Goal: Task Accomplishment & Management: Manage account settings

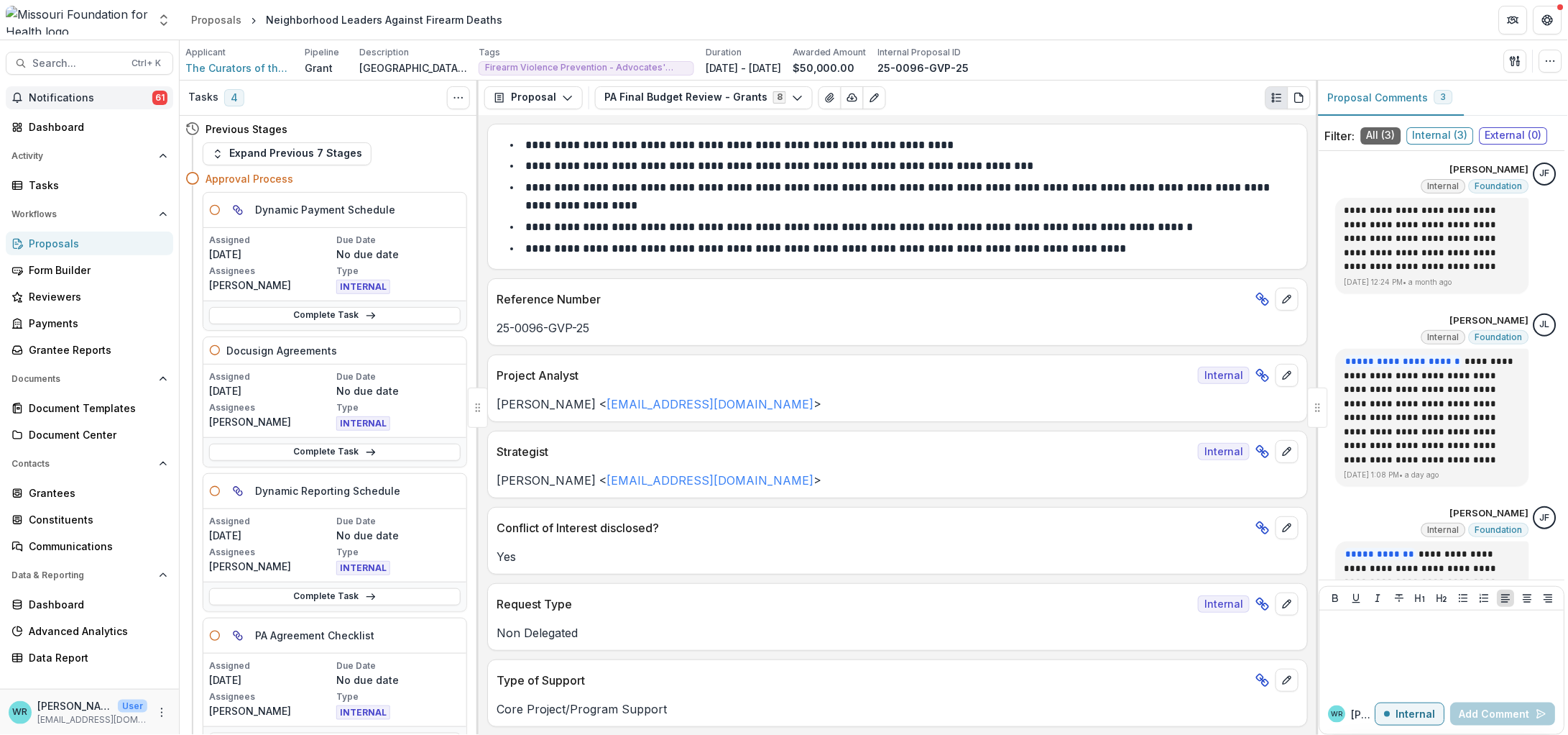
scroll to position [384, 0]
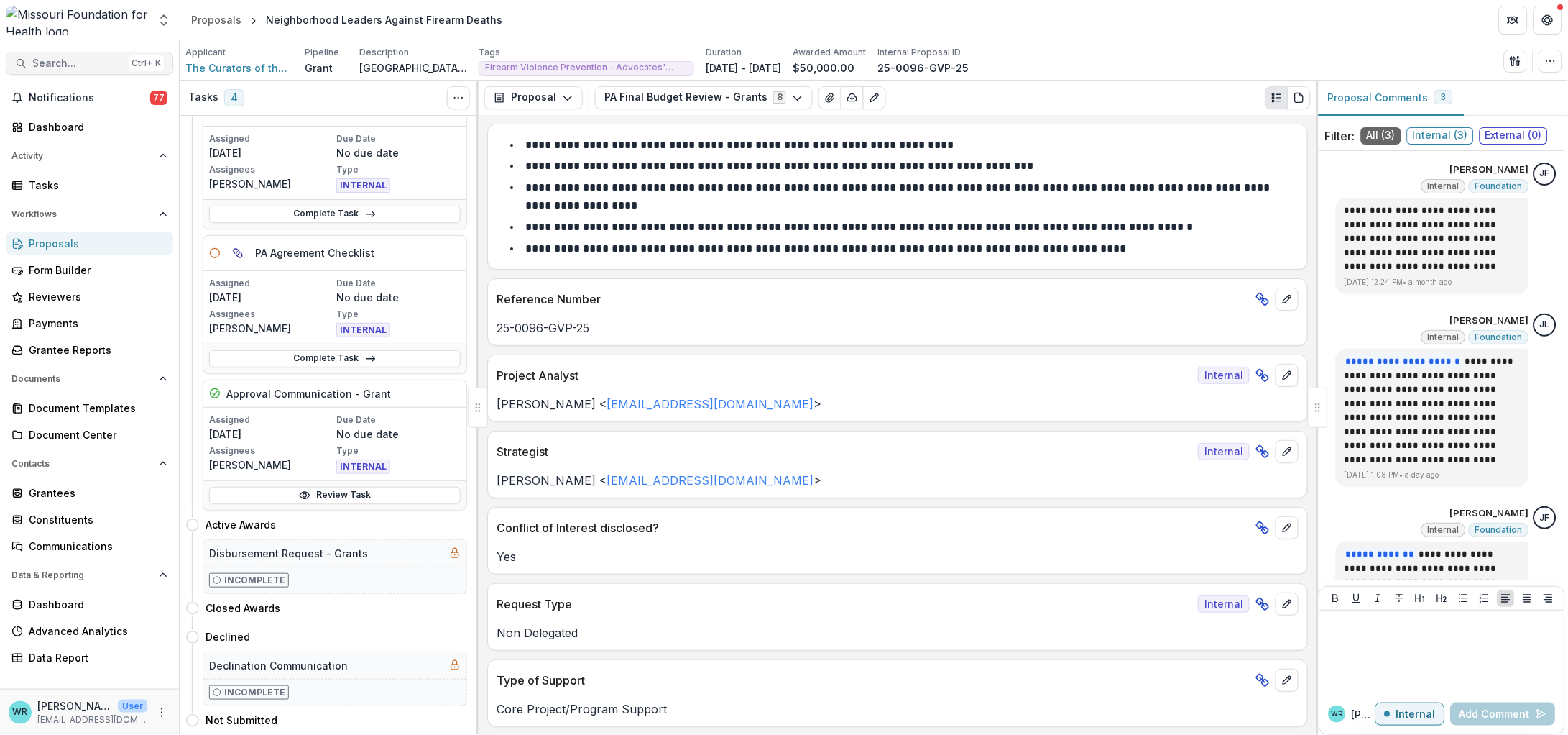
click at [118, 64] on span "Search..." at bounding box center [77, 64] width 90 height 12
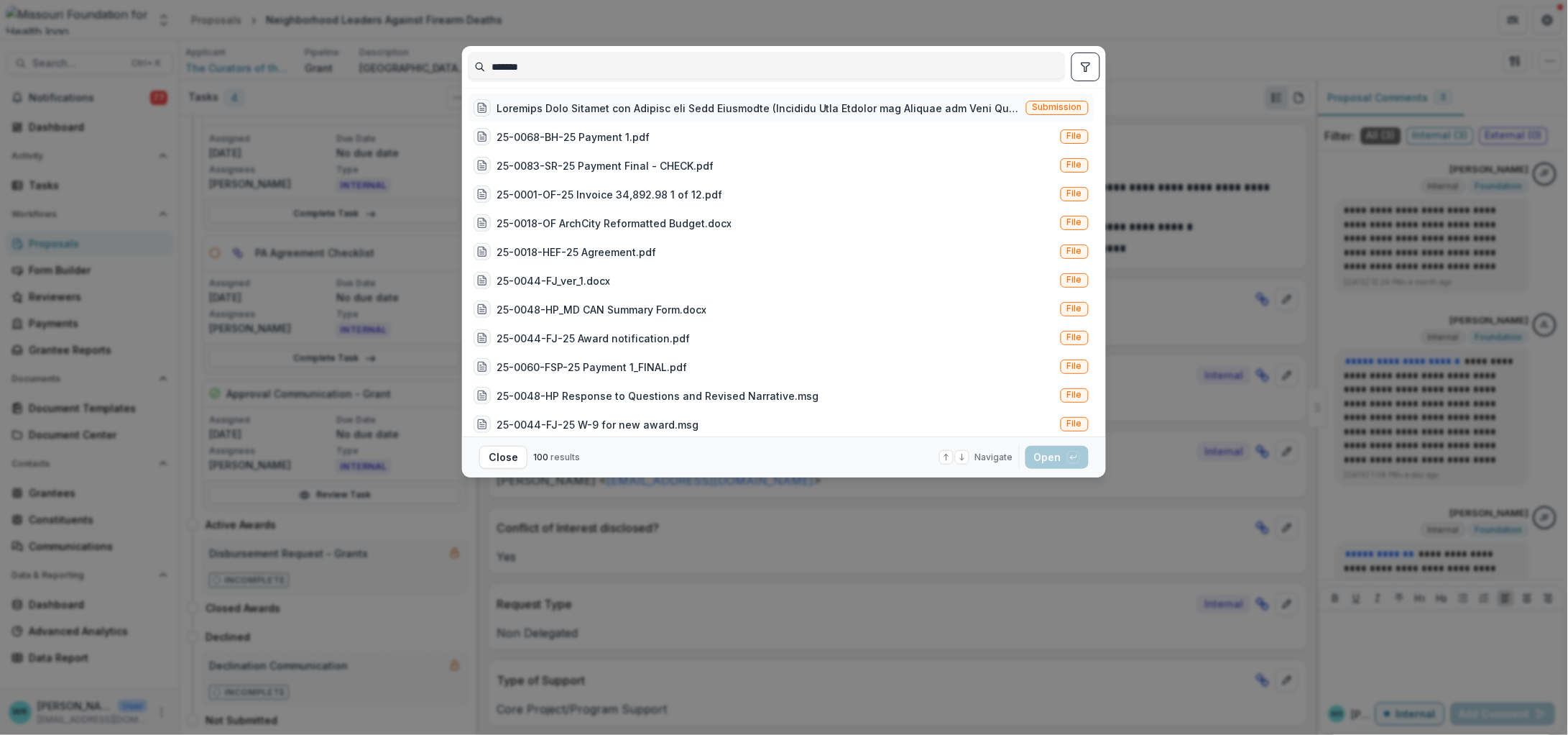
type input "*******"
click at [1049, 106] on span "Submission" at bounding box center [1057, 107] width 49 height 10
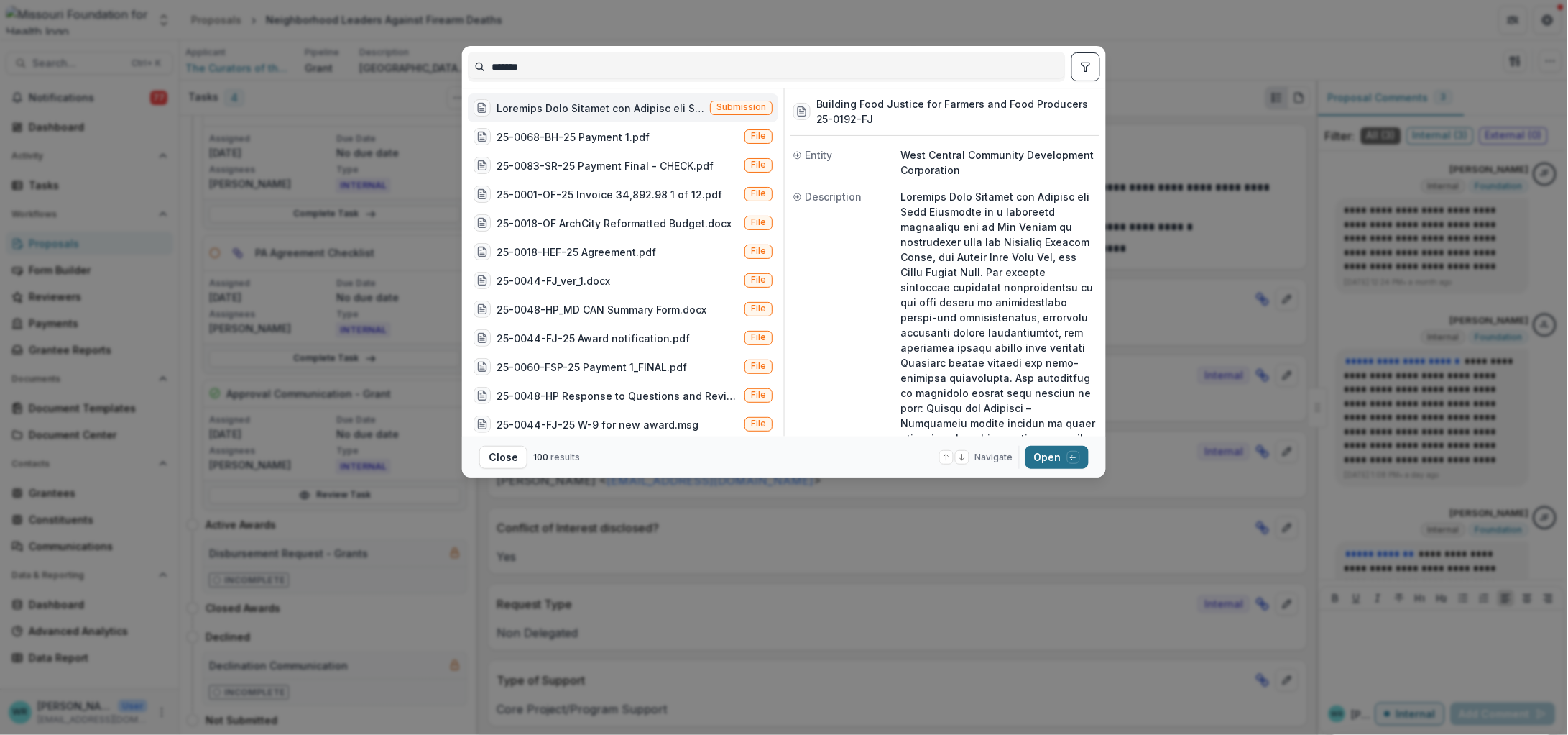
click at [1072, 460] on icon "button" at bounding box center [1073, 457] width 8 height 8
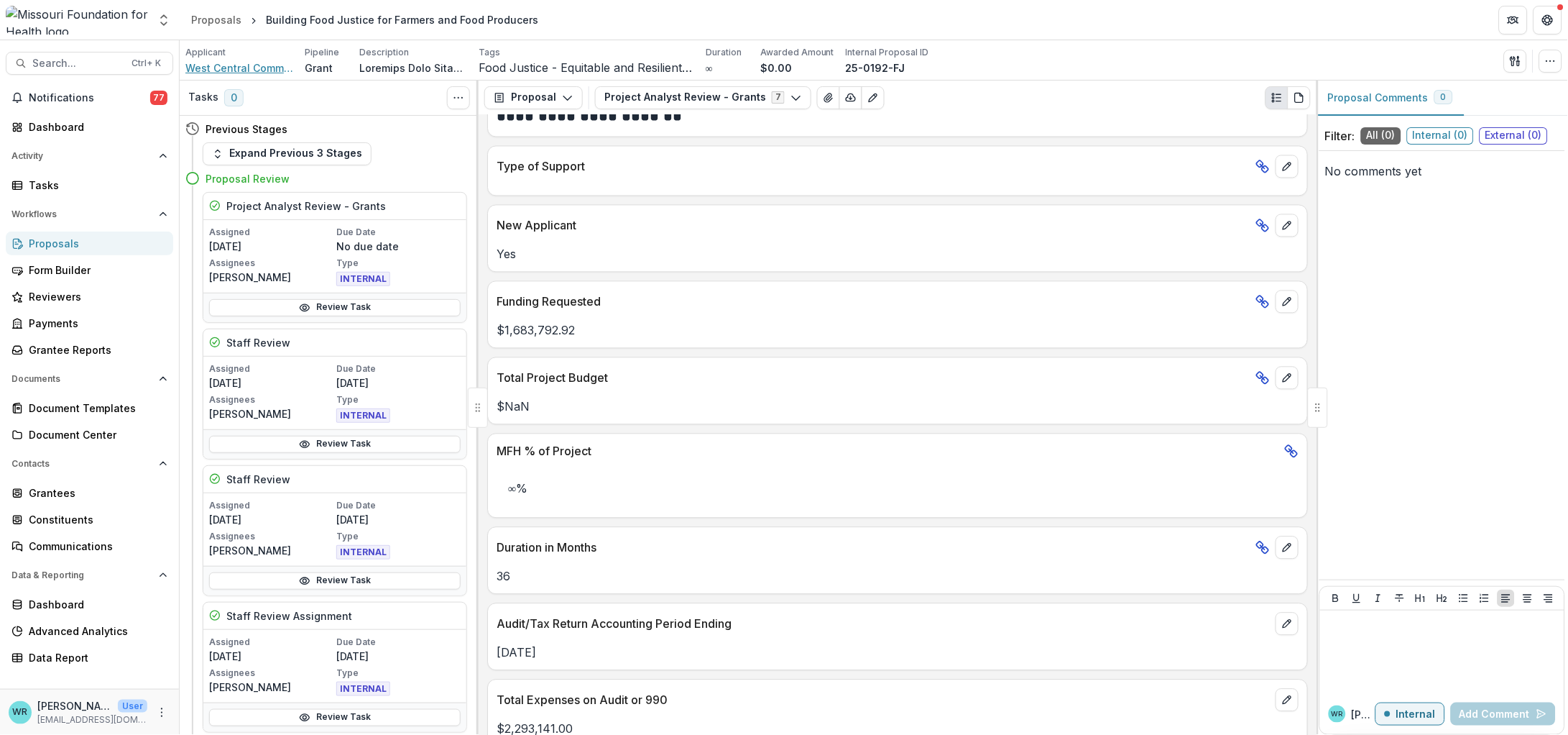
scroll to position [898, 0]
click at [722, 93] on button "Project Analyst Review - Grants 7" at bounding box center [703, 98] width 216 height 23
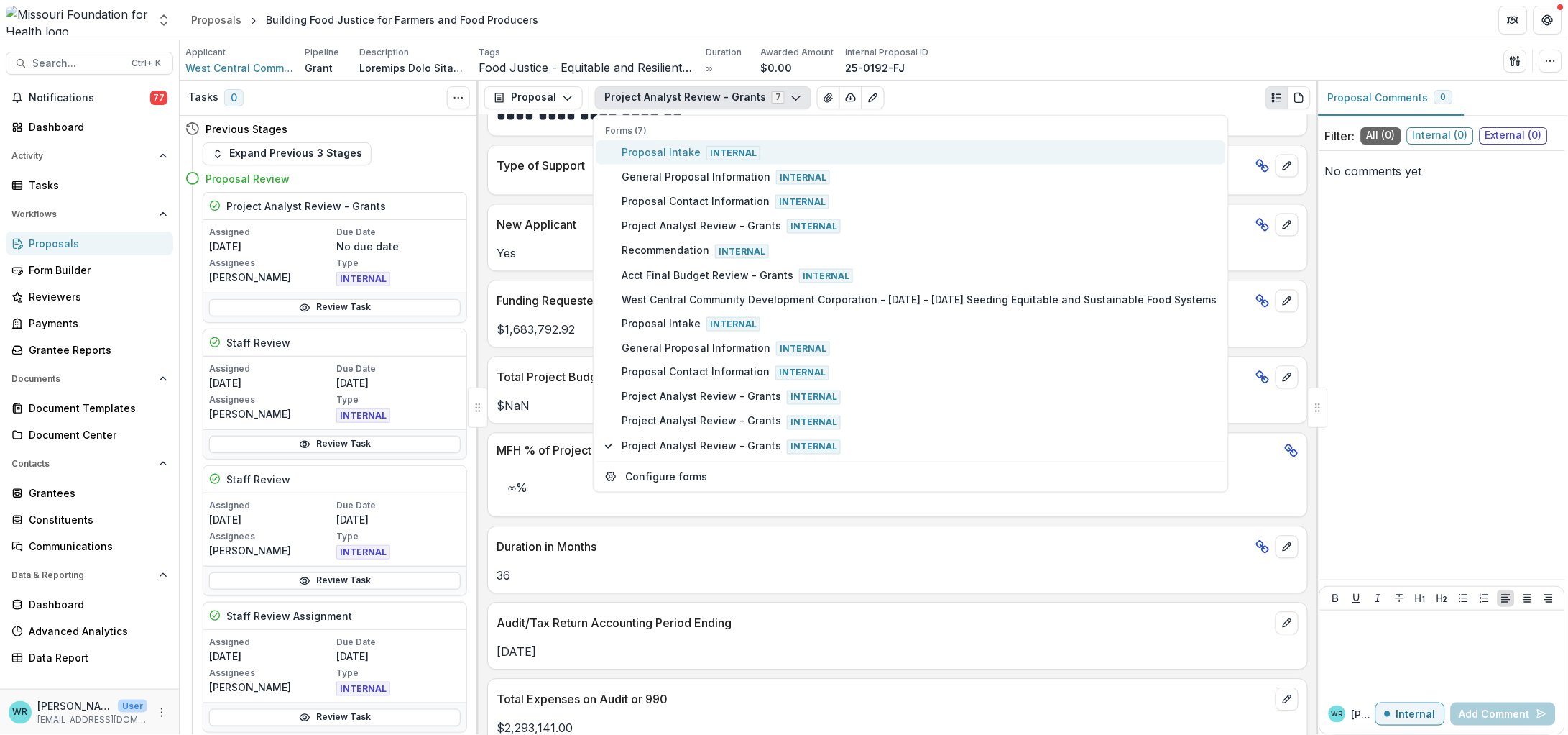
click at [706, 141] on button "Proposal Intake Internal" at bounding box center [911, 152] width 629 height 24
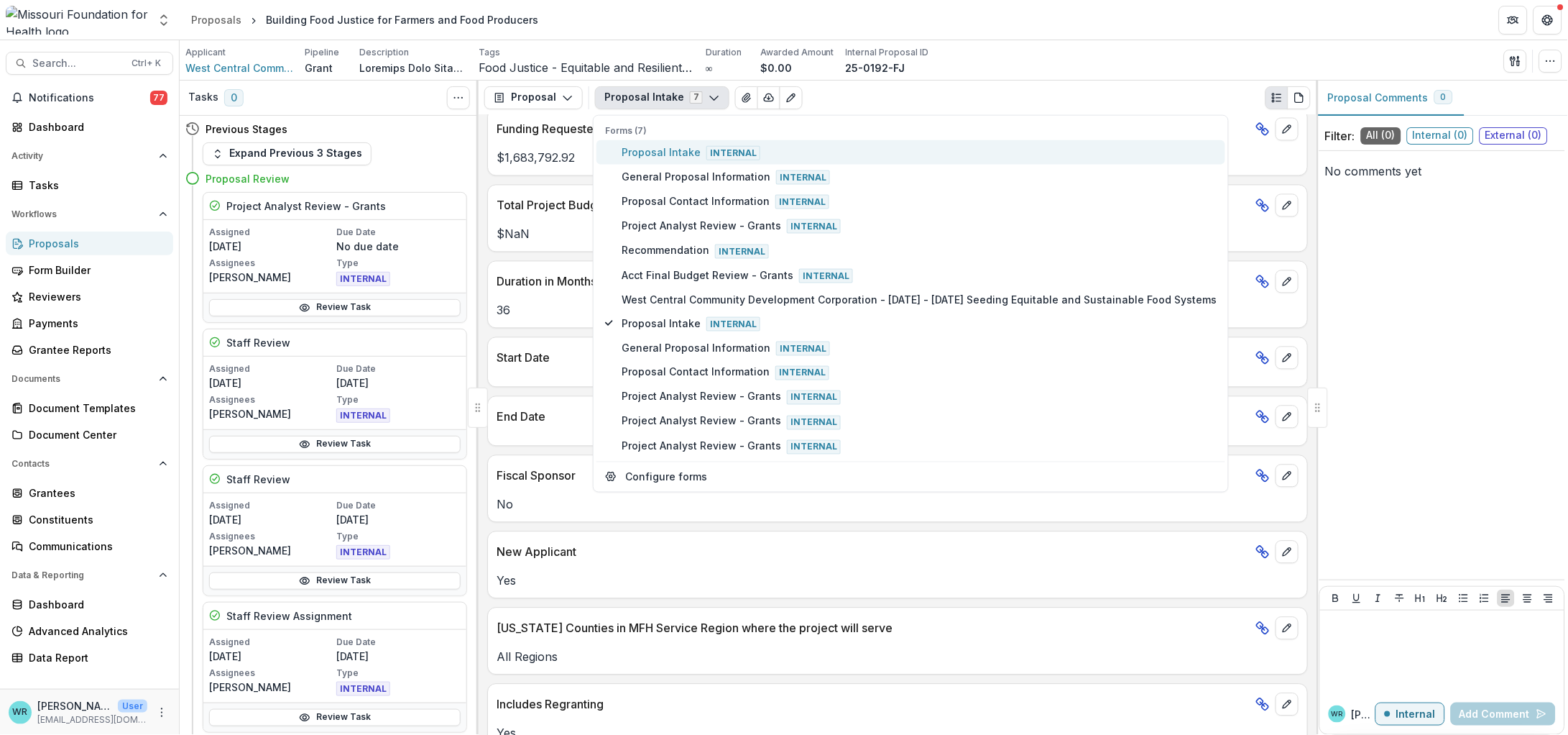
scroll to position [1162, 0]
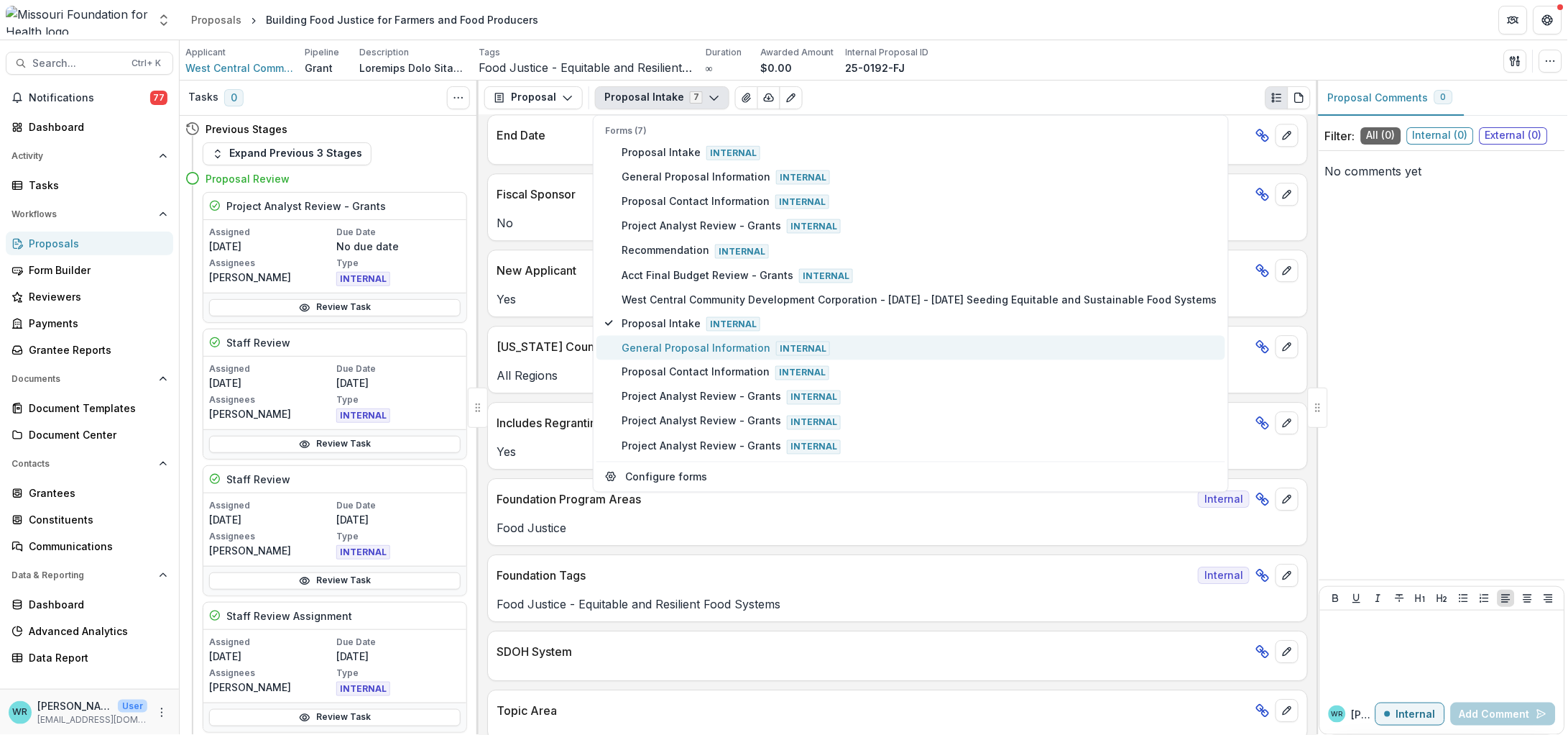
click at [721, 340] on span "General Proposal Information Internal" at bounding box center [919, 347] width 595 height 16
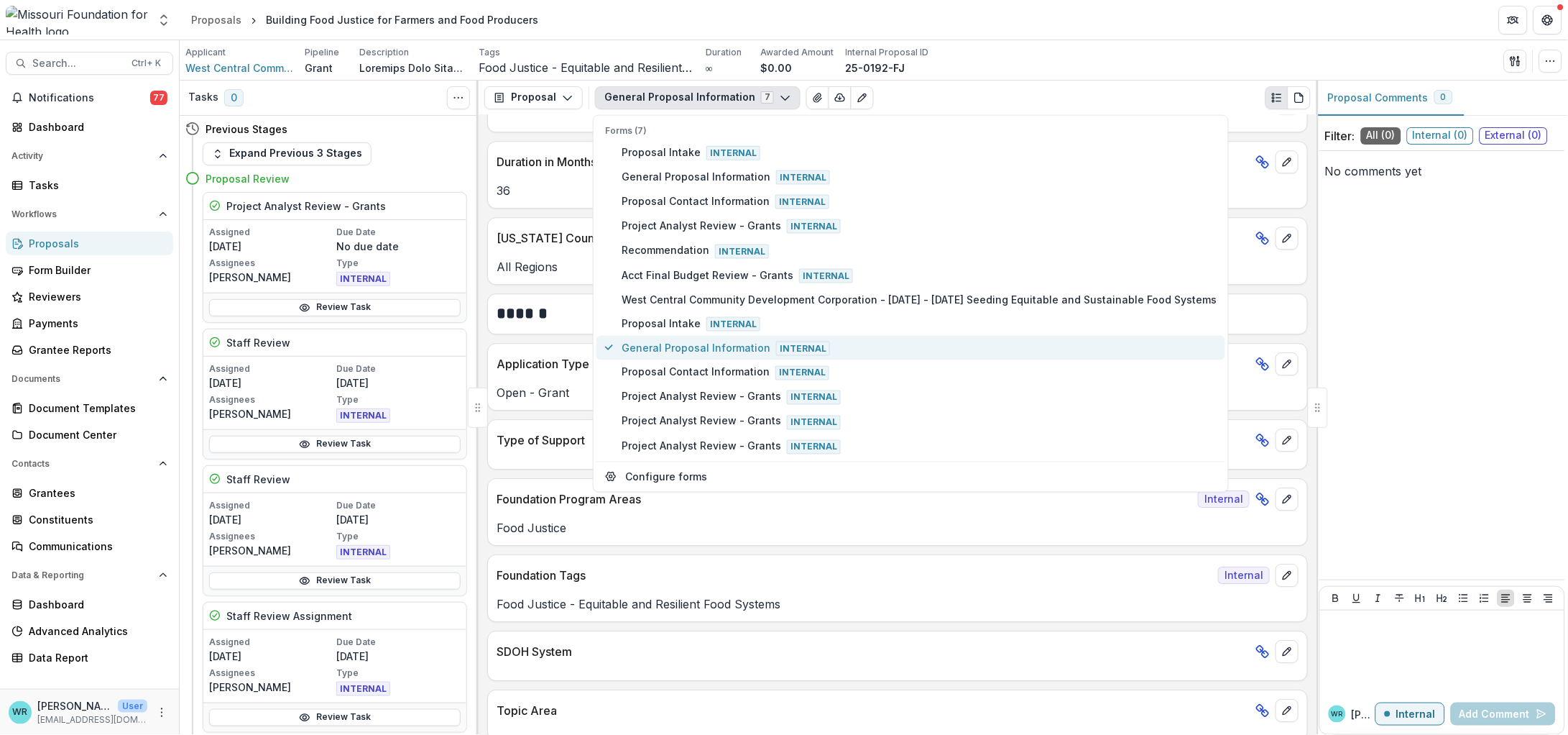
scroll to position [1426, 0]
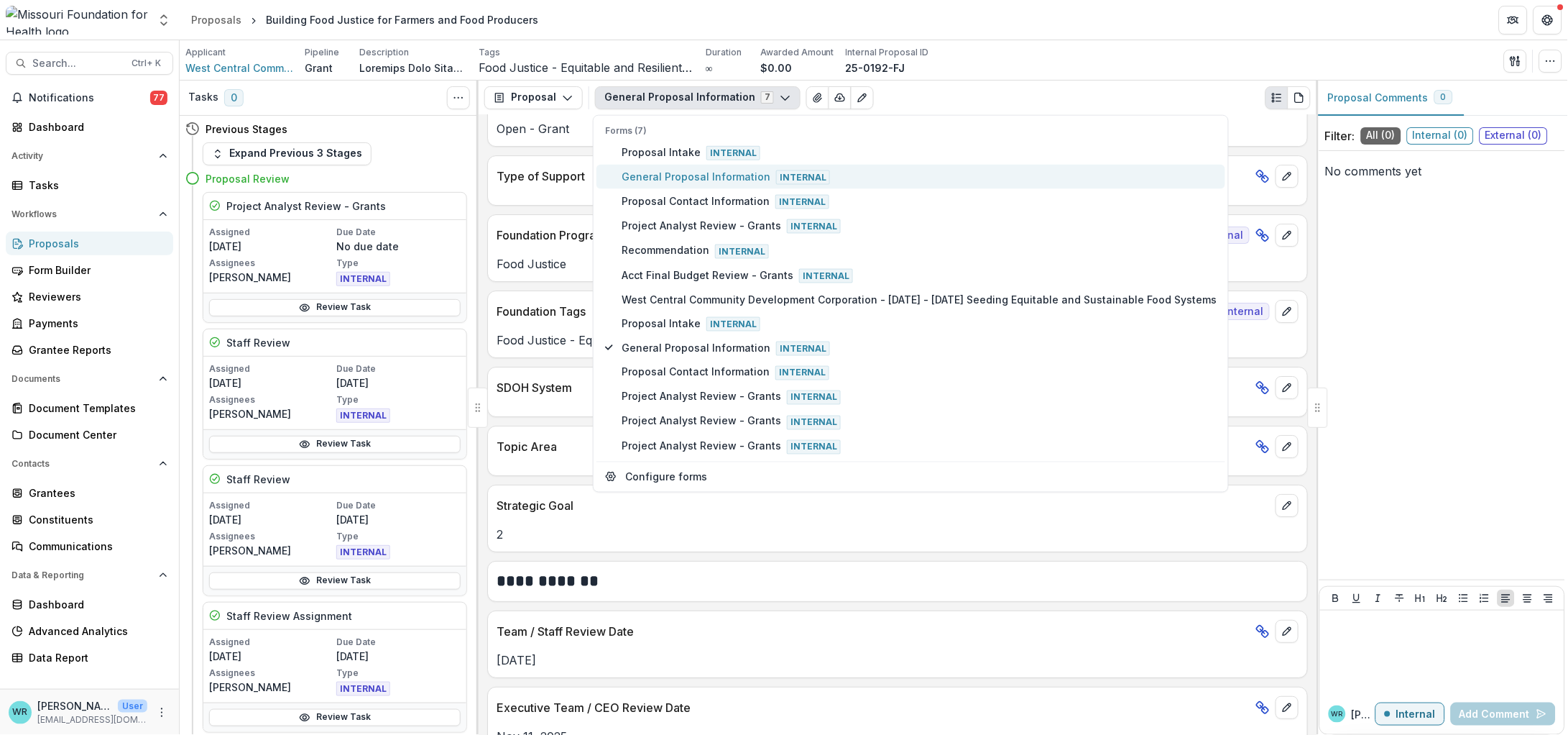
click at [729, 172] on span "General Proposal Information Internal" at bounding box center [919, 177] width 595 height 16
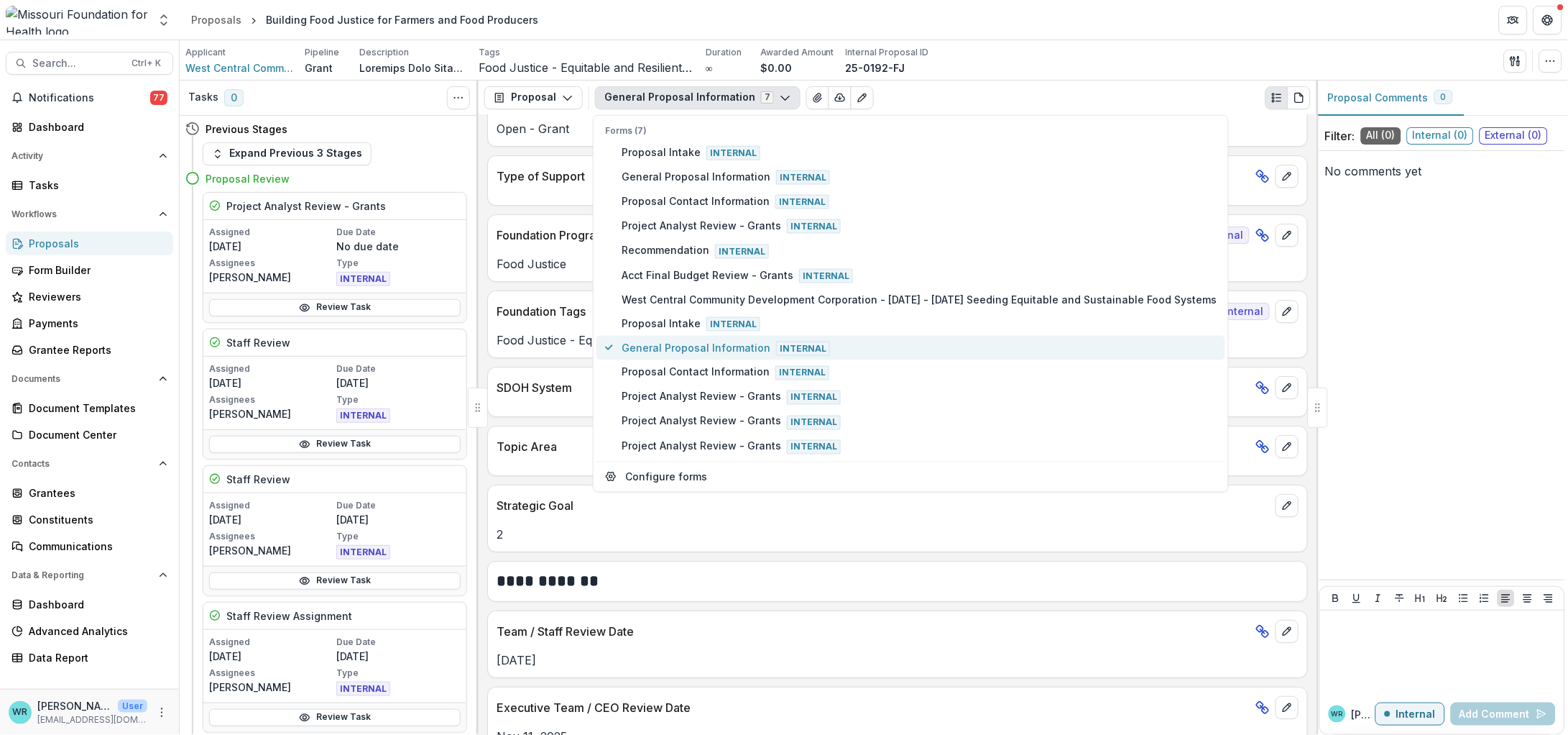
click at [725, 340] on span "General Proposal Information Internal" at bounding box center [919, 347] width 595 height 16
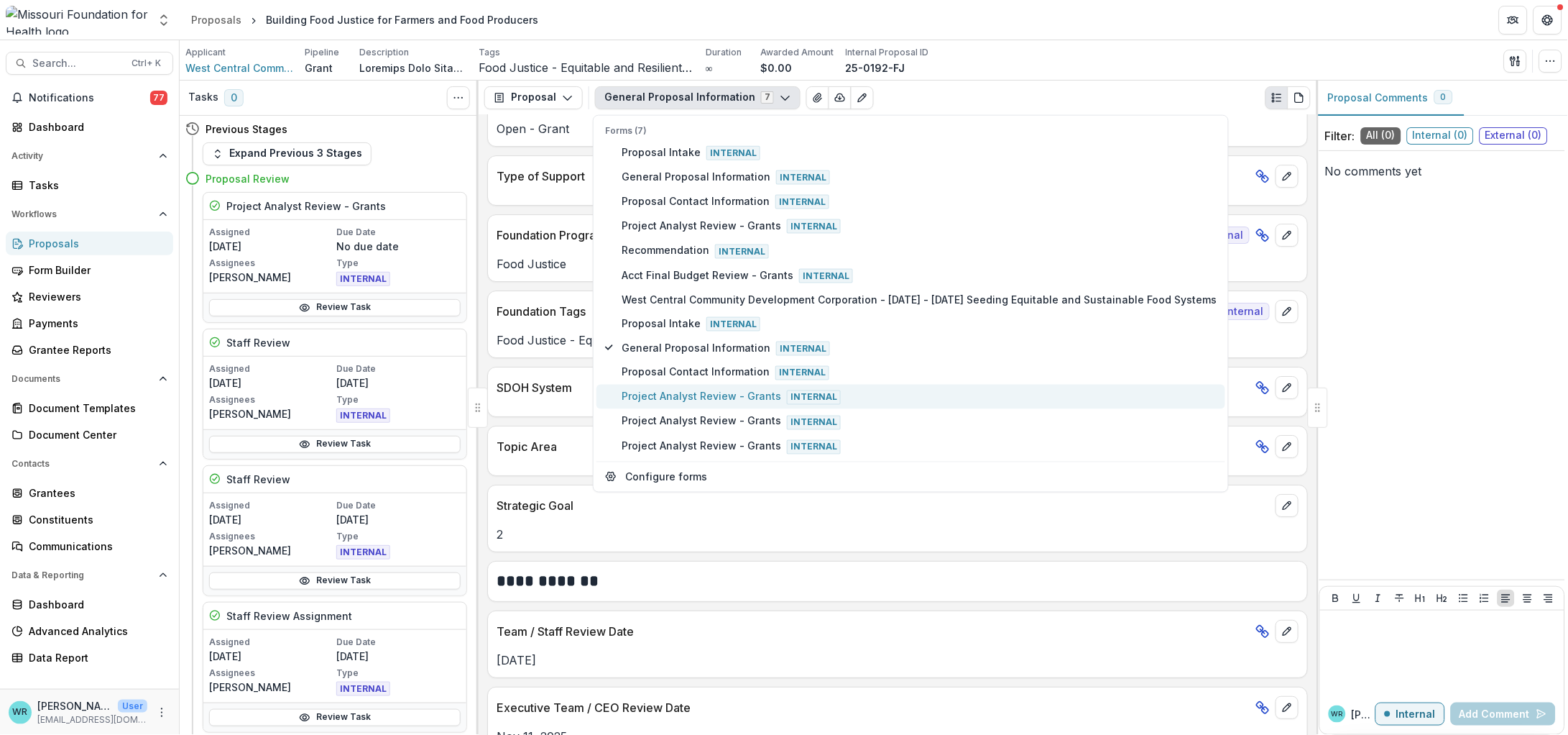
click at [714, 391] on span "Project Analyst Review - Grants Internal" at bounding box center [919, 397] width 595 height 16
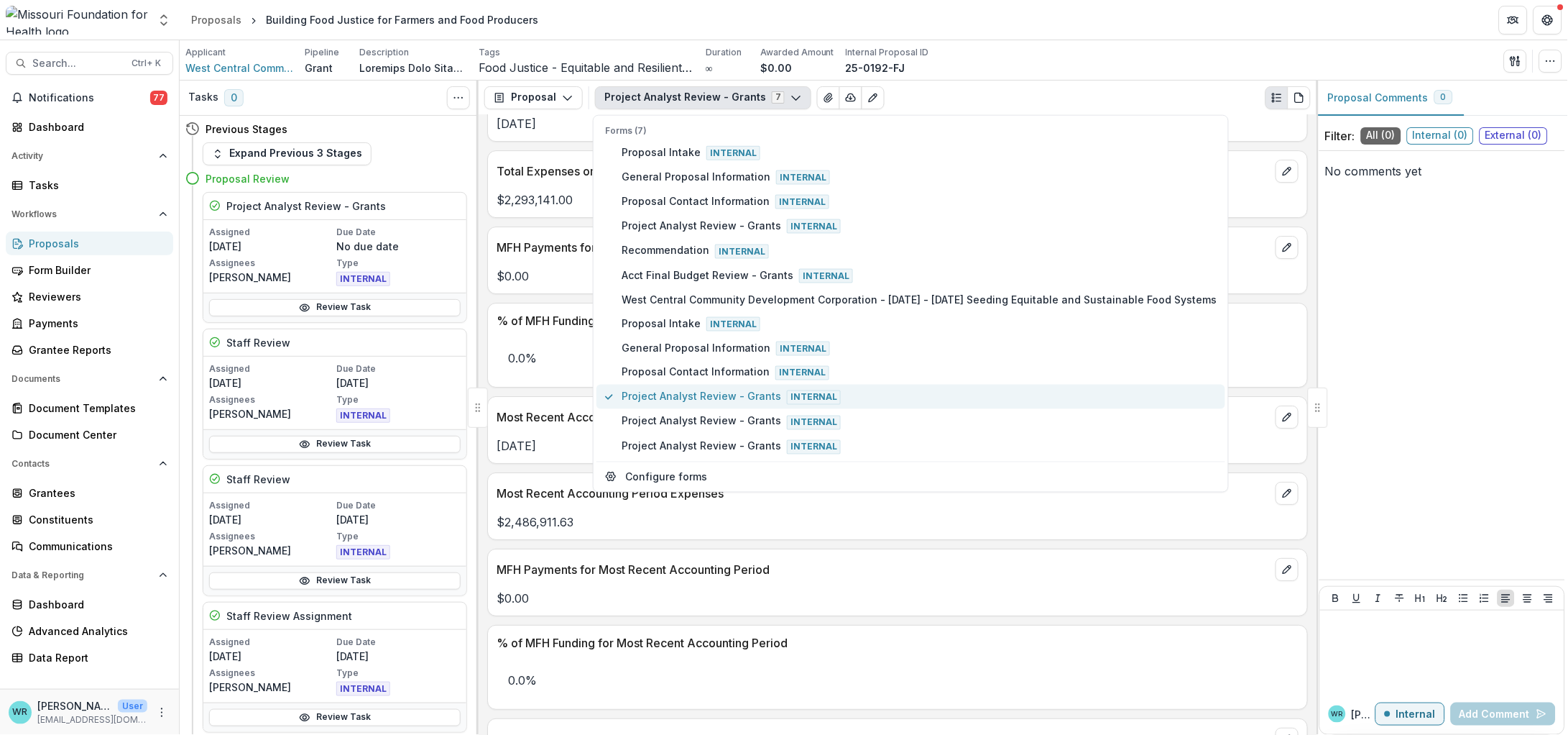
scroll to position [1470, 0]
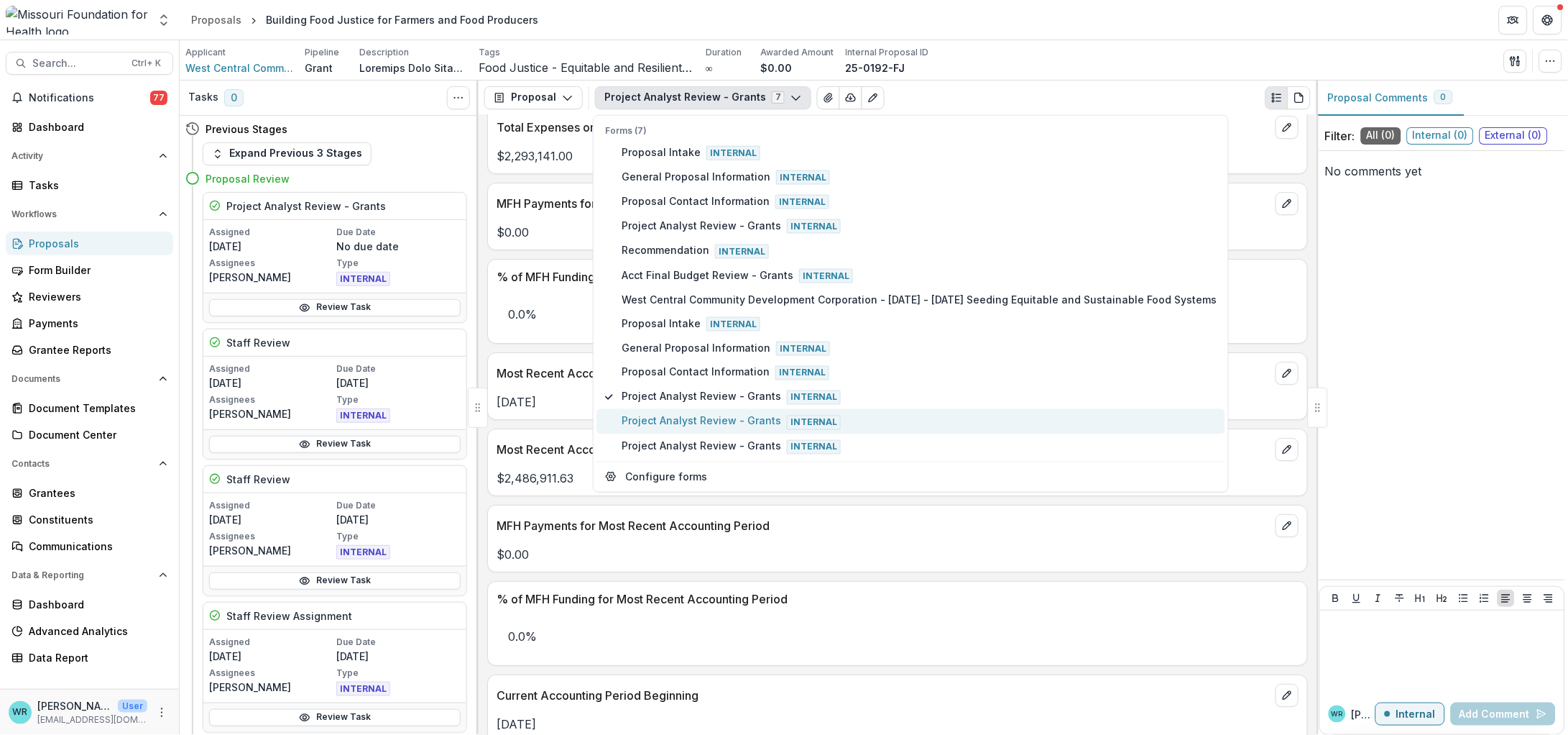
click at [707, 413] on span "Project Analyst Review - Grants Internal" at bounding box center [919, 421] width 595 height 16
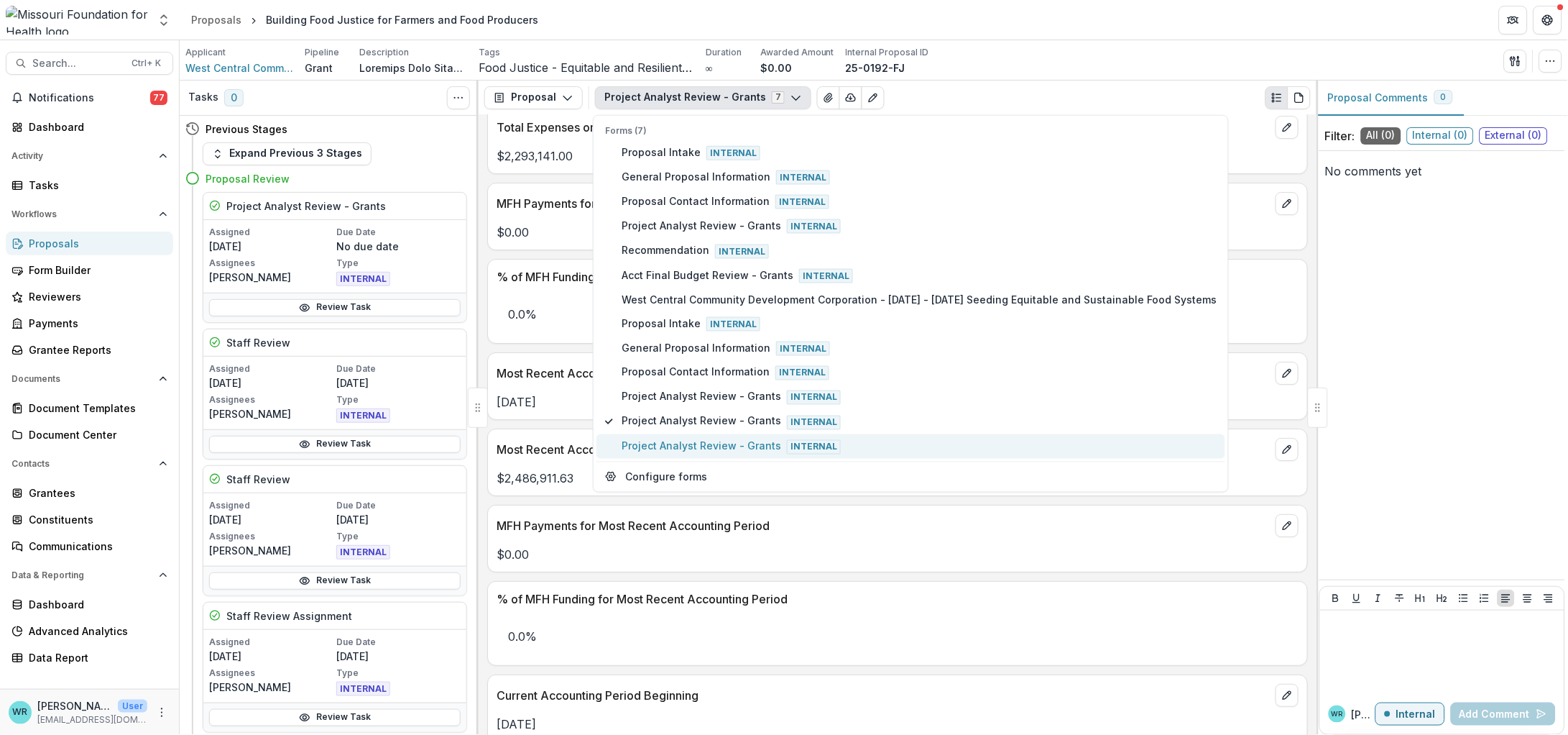
click at [701, 438] on span "Project Analyst Review - Grants Internal" at bounding box center [919, 445] width 595 height 16
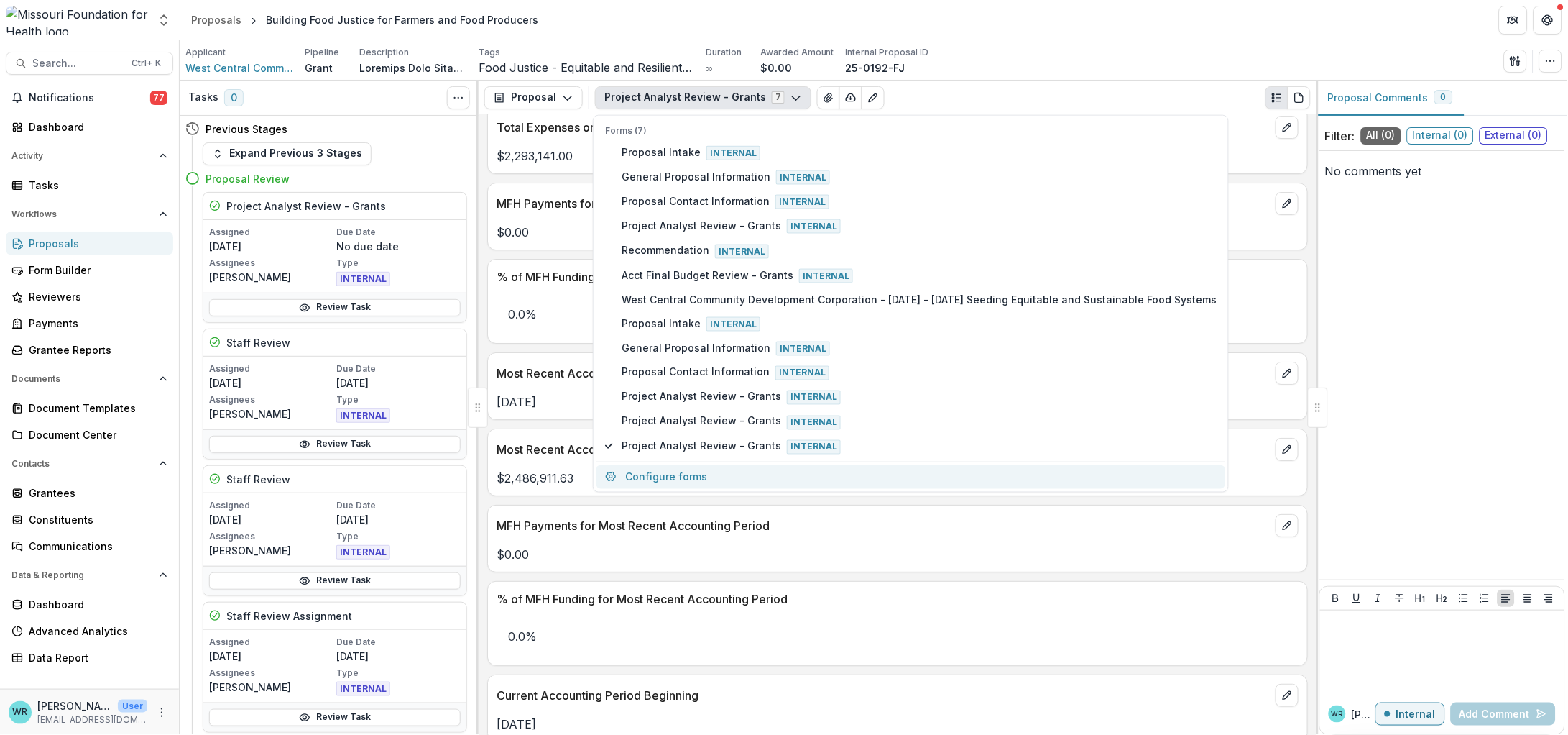
click at [680, 468] on button "Configure forms" at bounding box center [911, 476] width 629 height 24
select select "****"
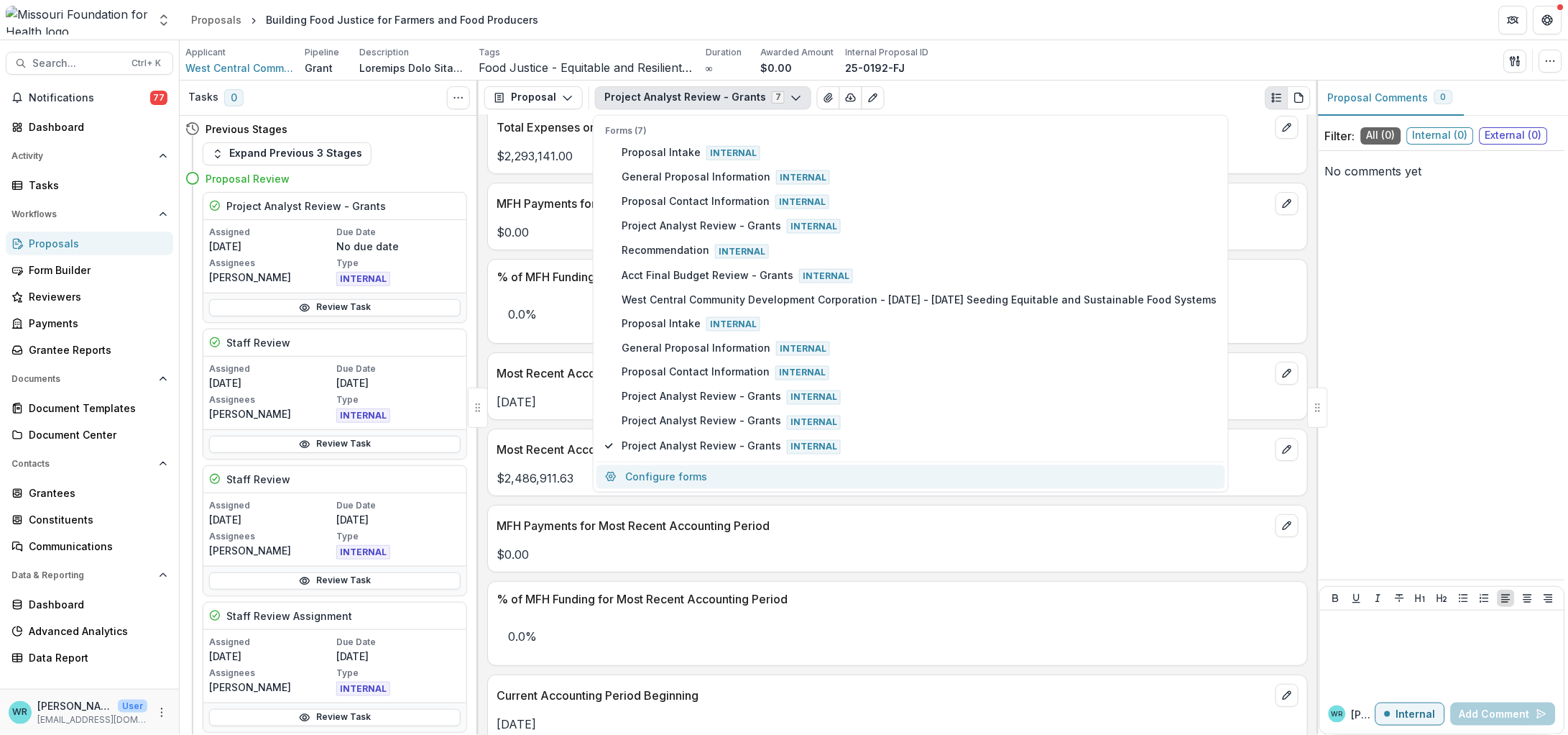
select select "****"
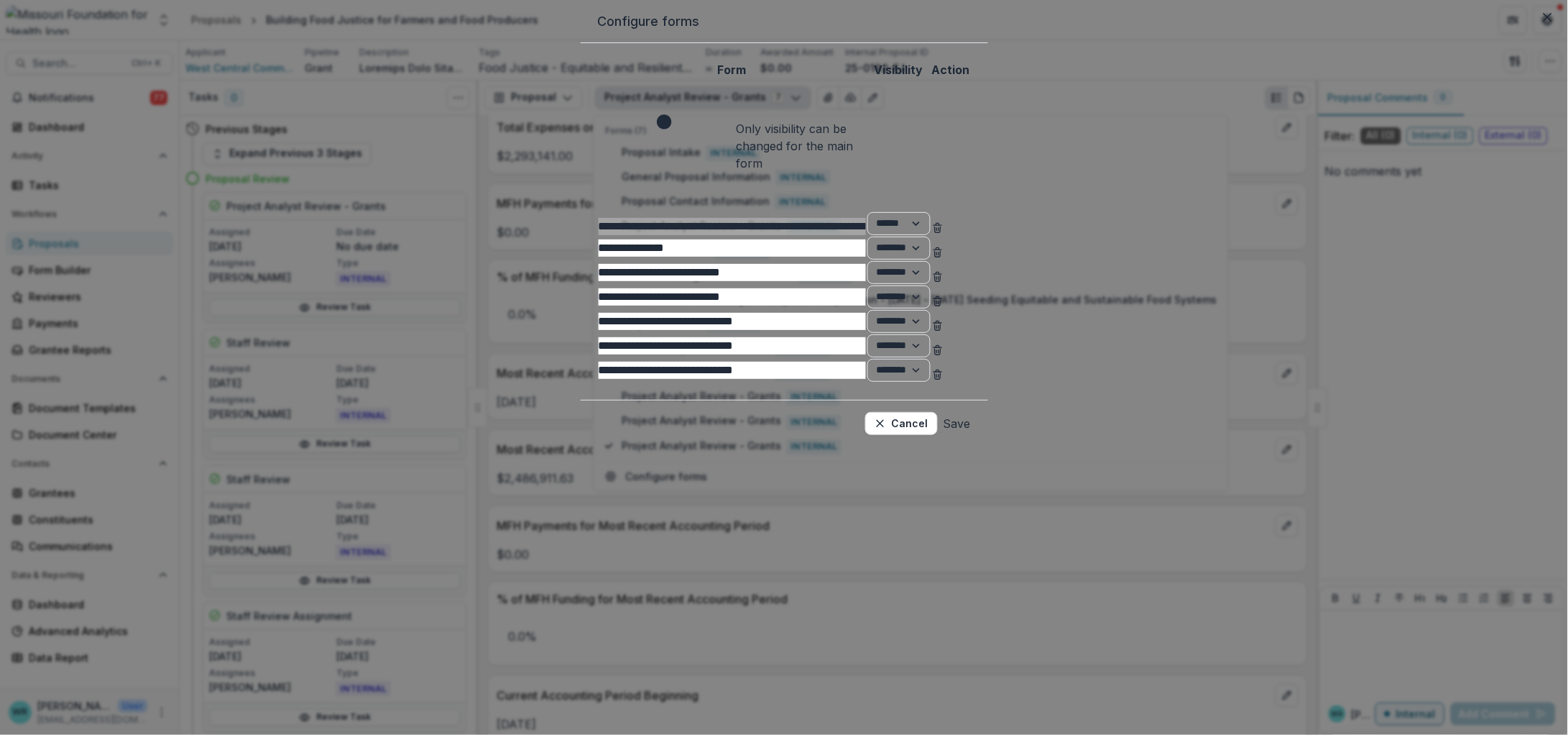
click at [971, 435] on button "Save" at bounding box center [957, 423] width 27 height 23
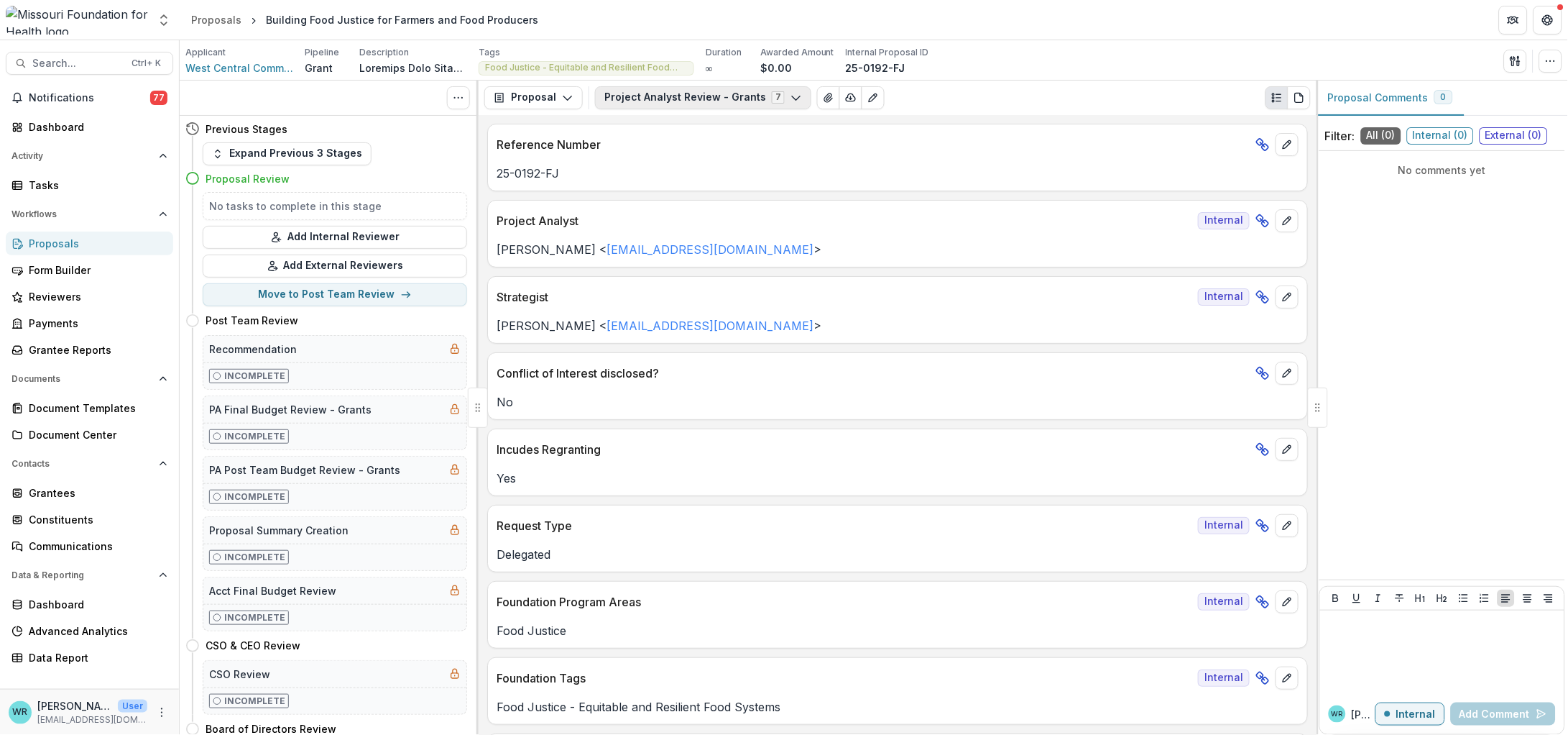
click at [776, 105] on button "Project Analyst Review - Grants 7" at bounding box center [703, 98] width 216 height 23
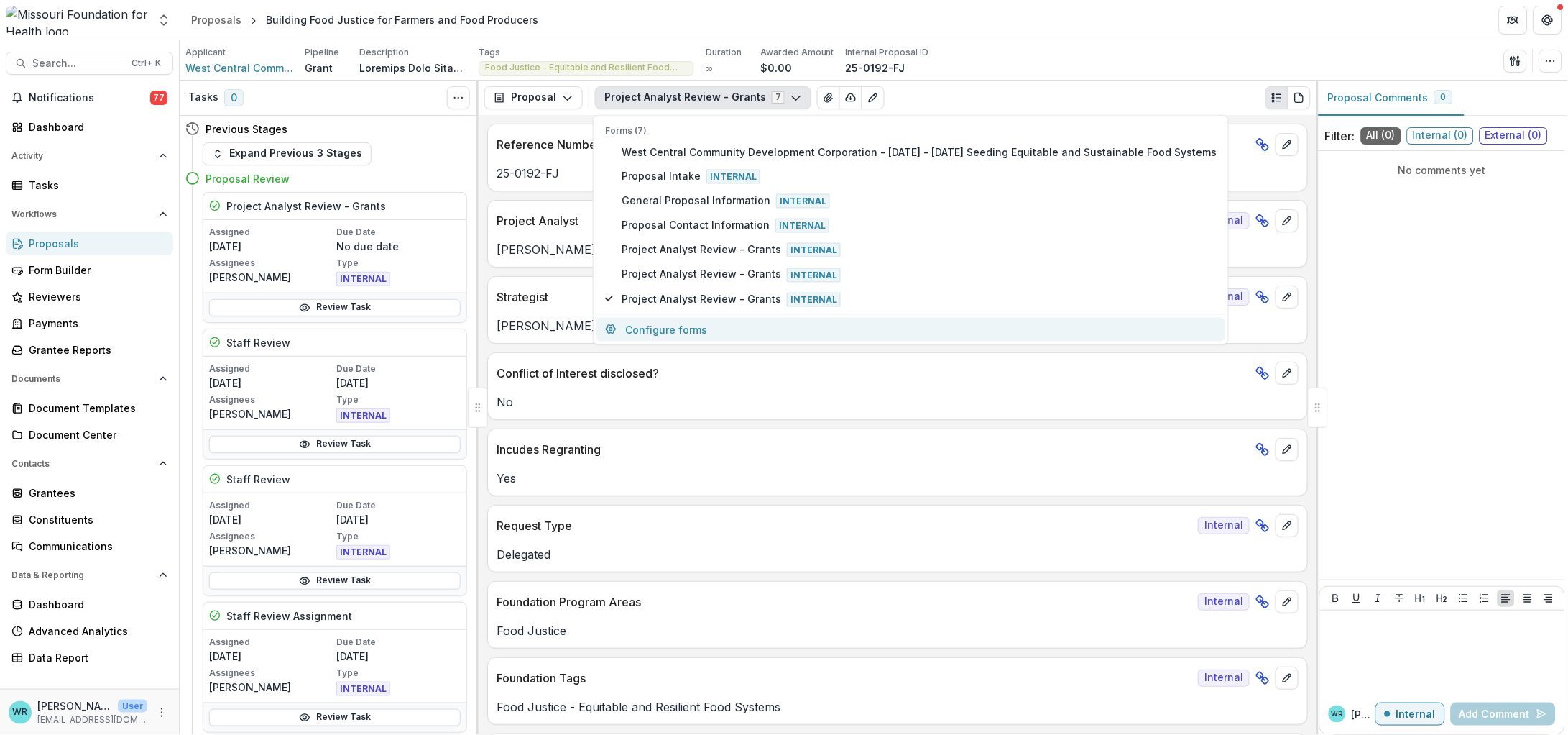
click at [744, 319] on button "Configure forms" at bounding box center [911, 328] width 629 height 24
select select "****"
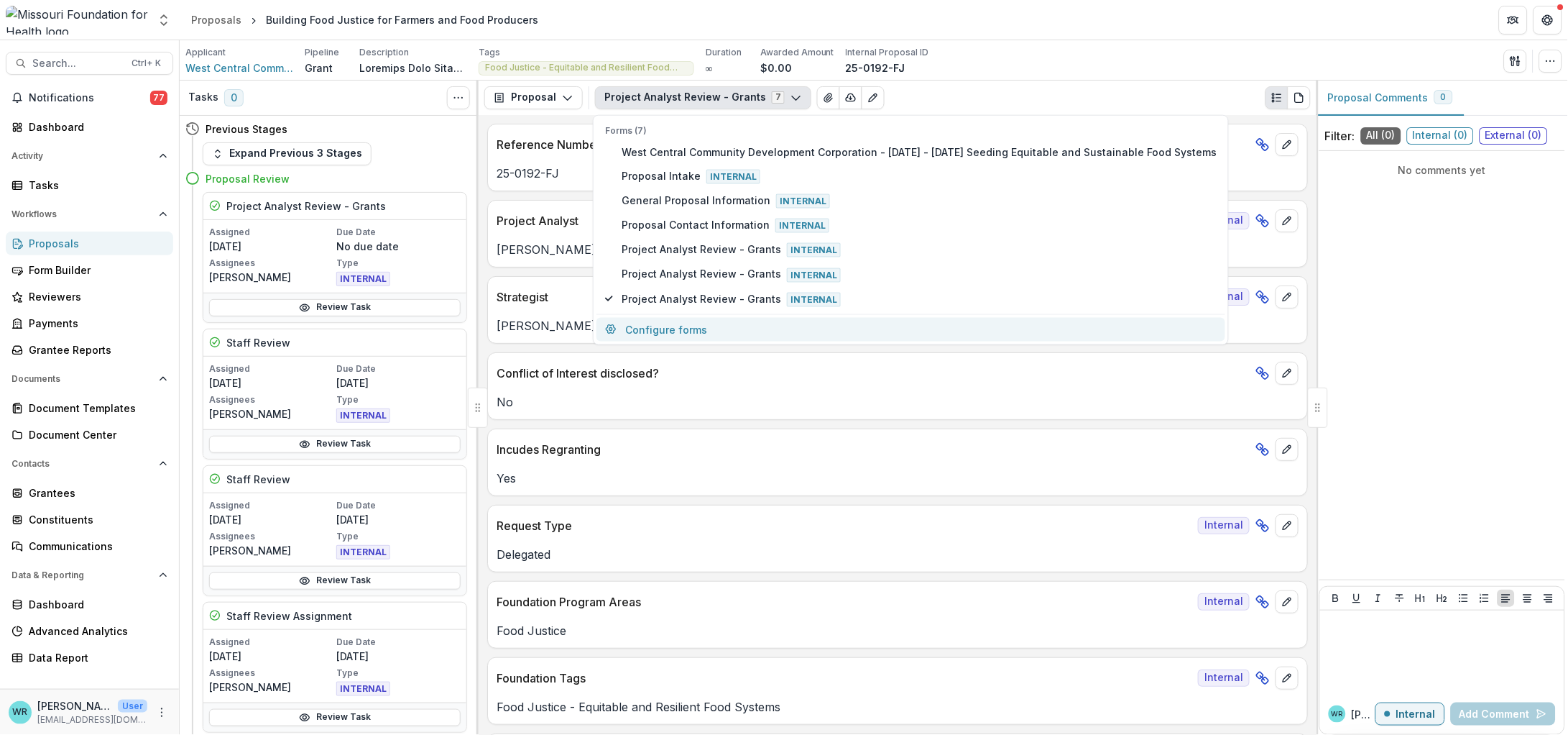
select select "****"
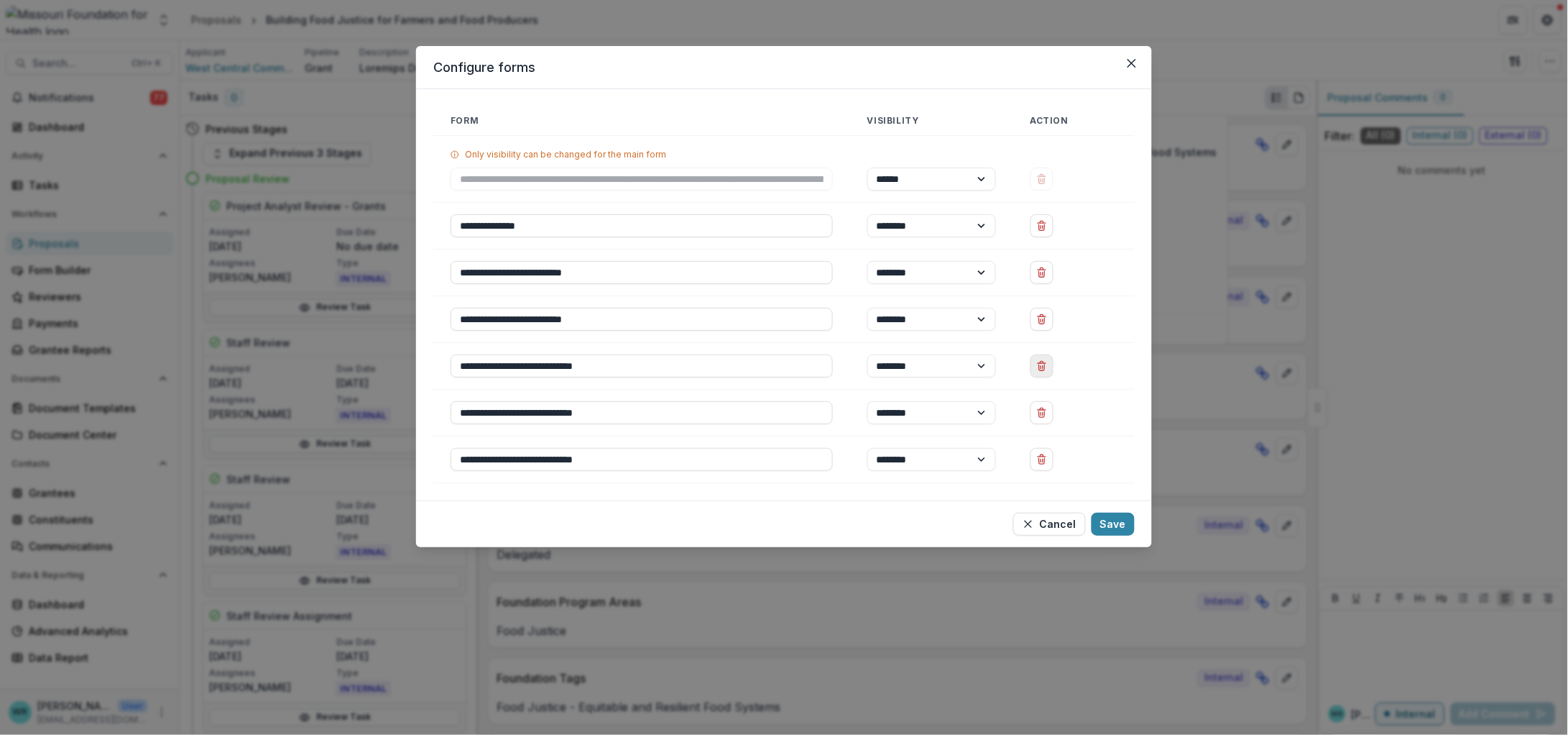
click at [1045, 368] on icon "Delete Project Analyst Review - Grants" at bounding box center [1042, 367] width 6 height 6
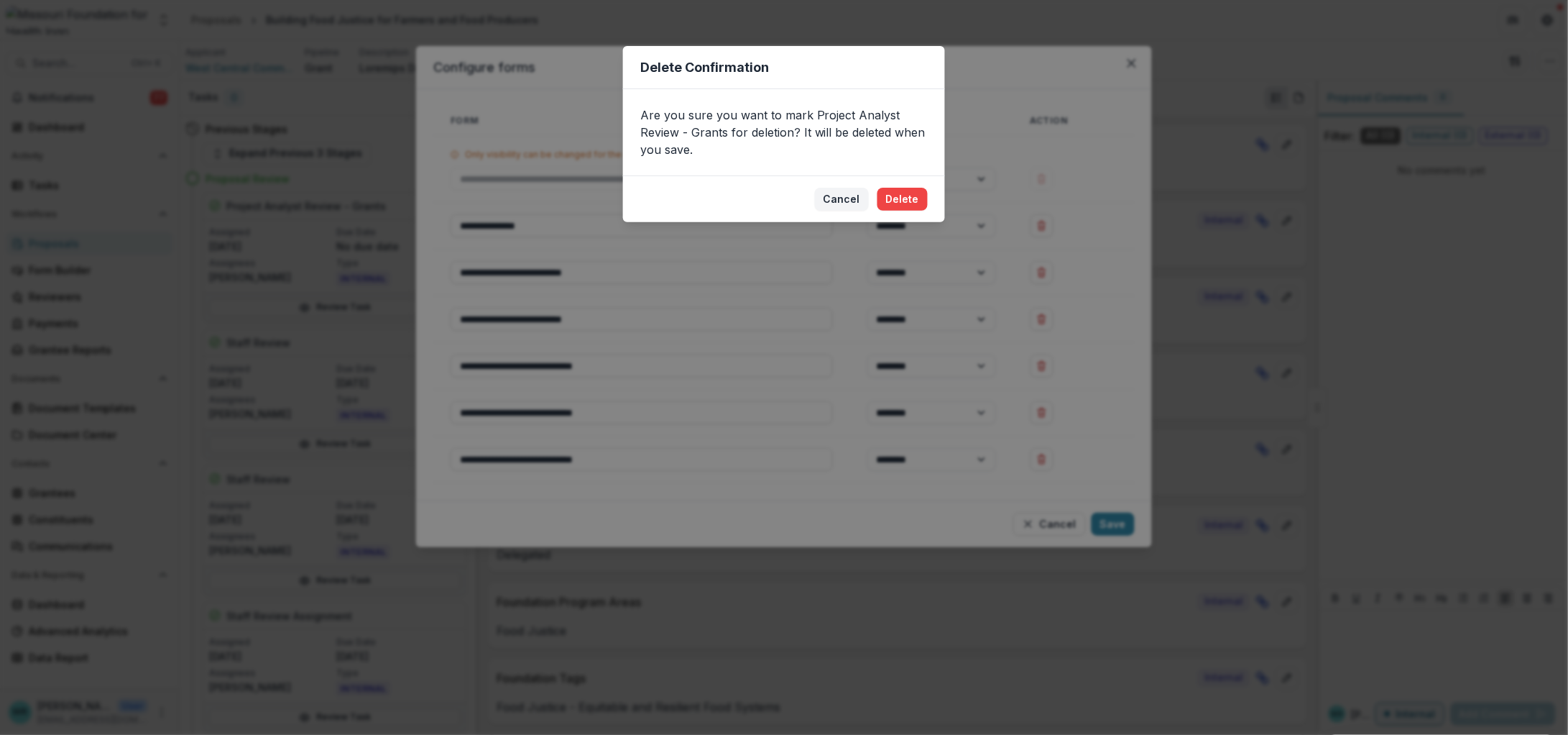
click at [929, 200] on footer "Cancel Delete" at bounding box center [784, 199] width 322 height 47
click at [918, 201] on button "Delete" at bounding box center [902, 199] width 50 height 23
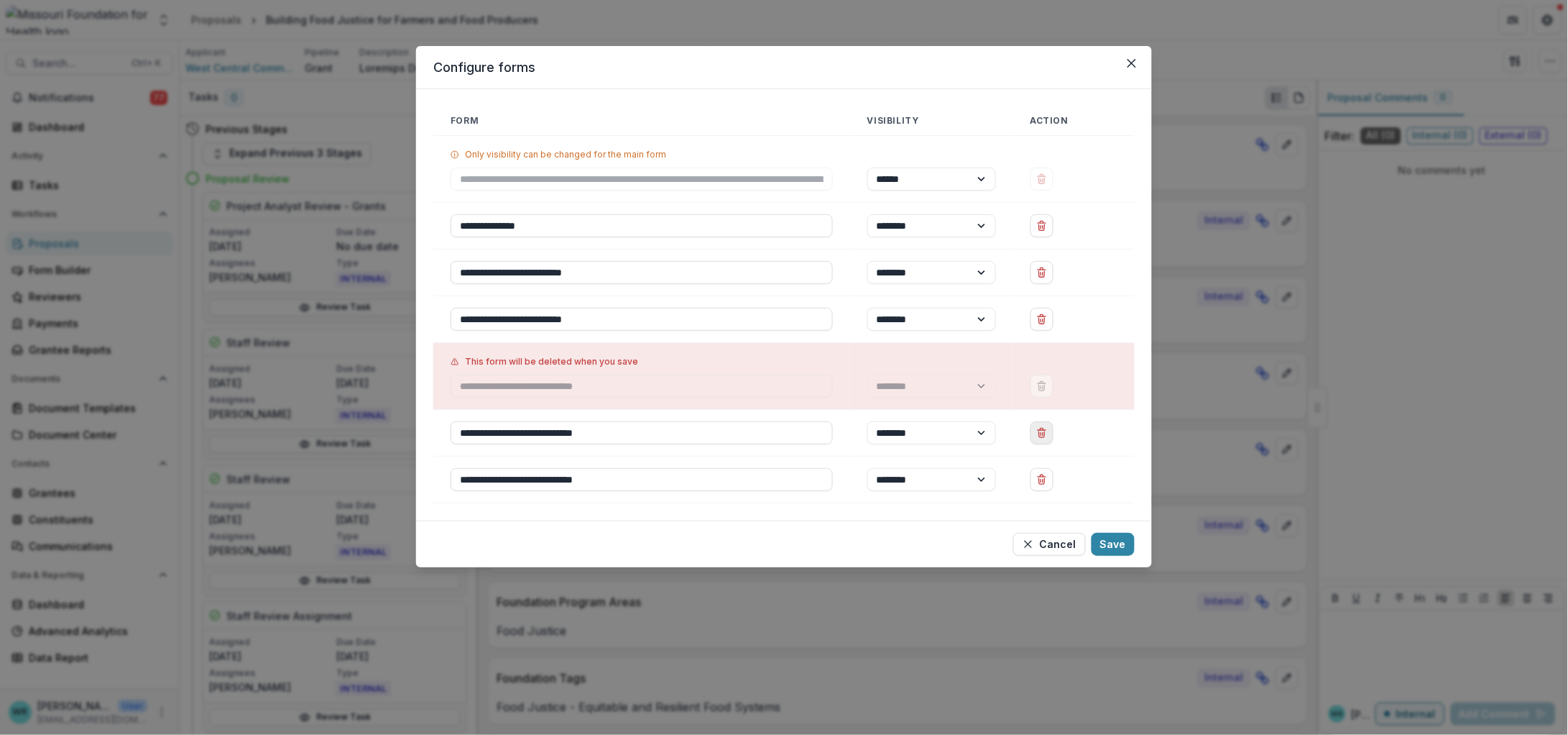
click at [1051, 435] on button "Delete Project Analyst Review - Grants" at bounding box center [1042, 432] width 23 height 23
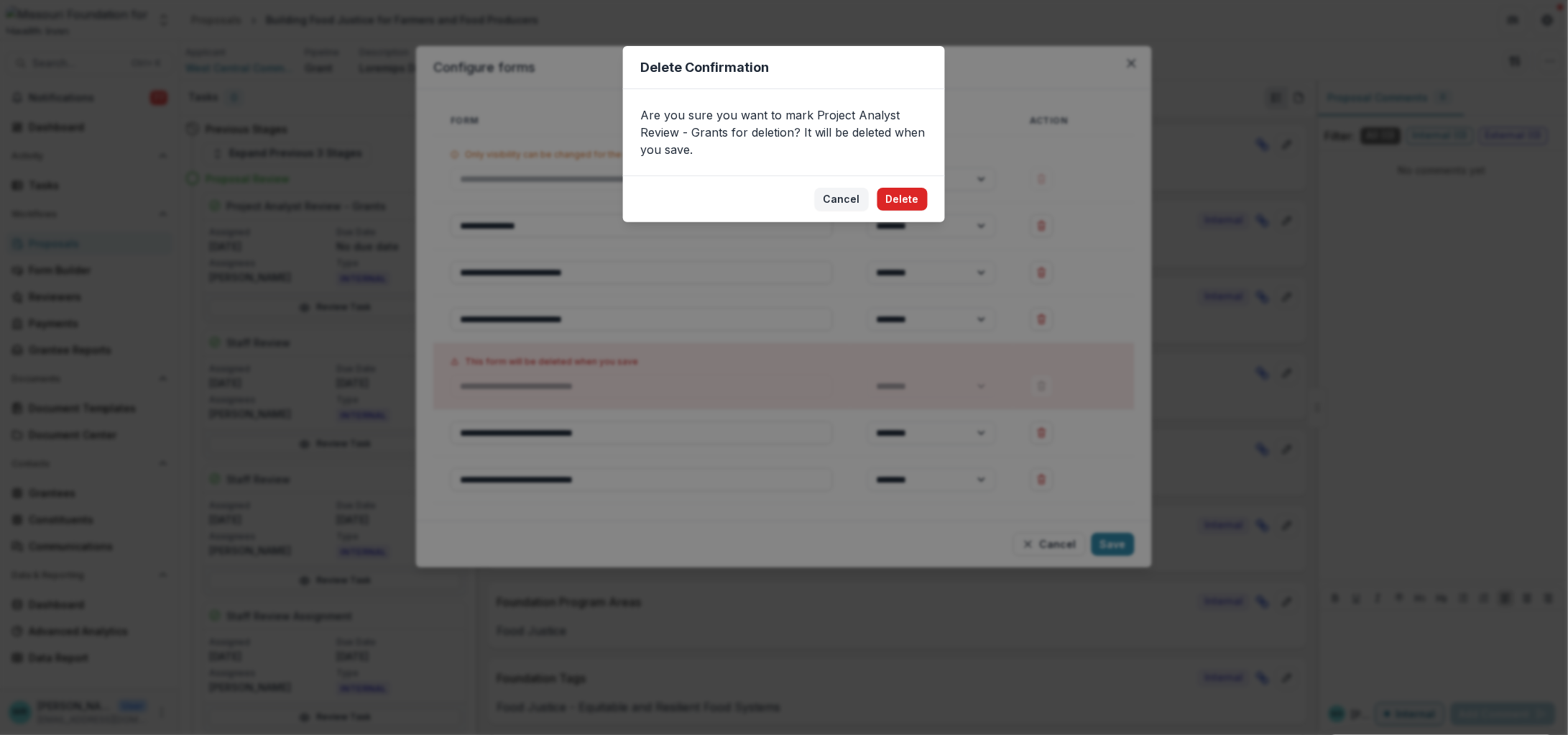
click at [911, 190] on button "Delete" at bounding box center [902, 199] width 50 height 23
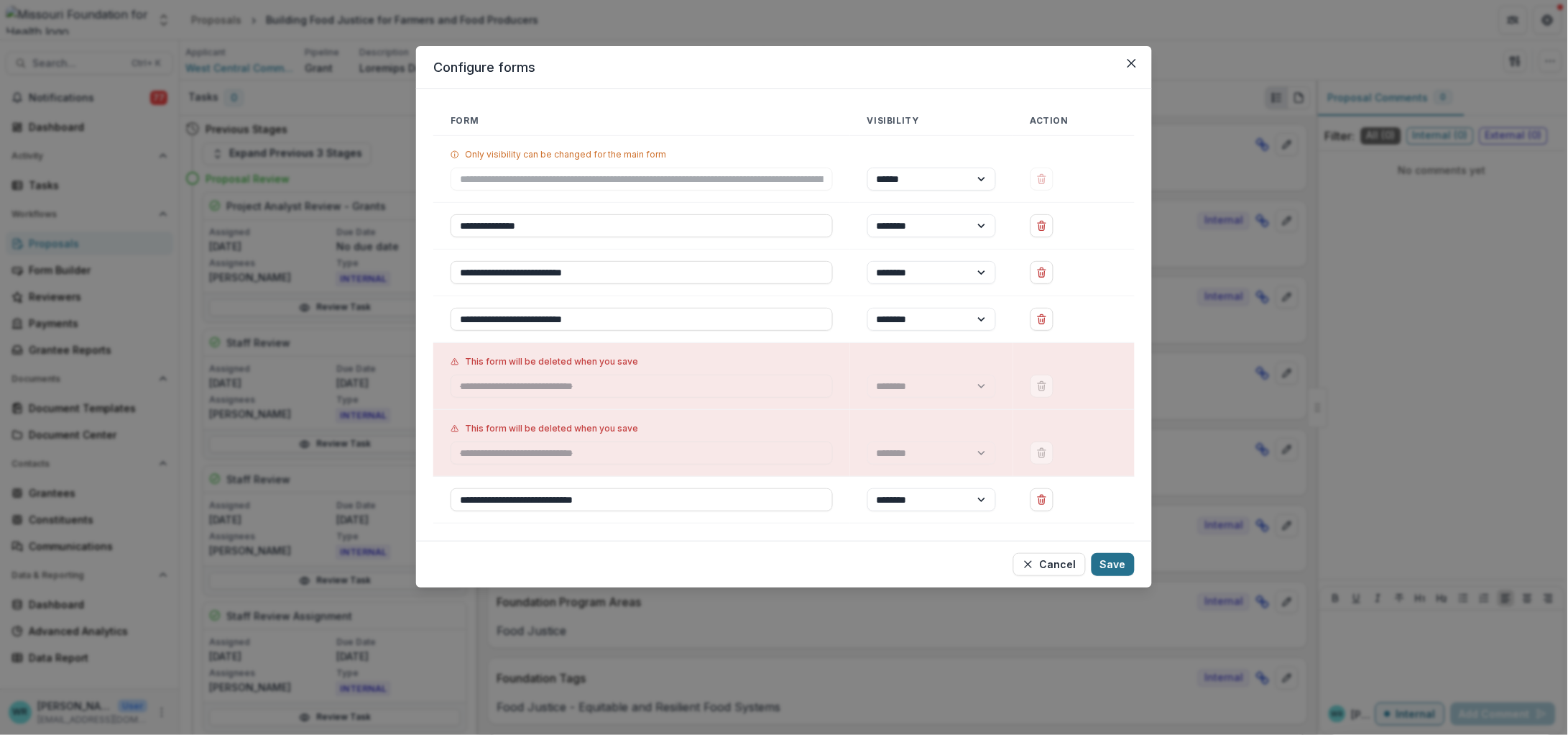
click at [1127, 567] on button "Save" at bounding box center [1113, 564] width 43 height 23
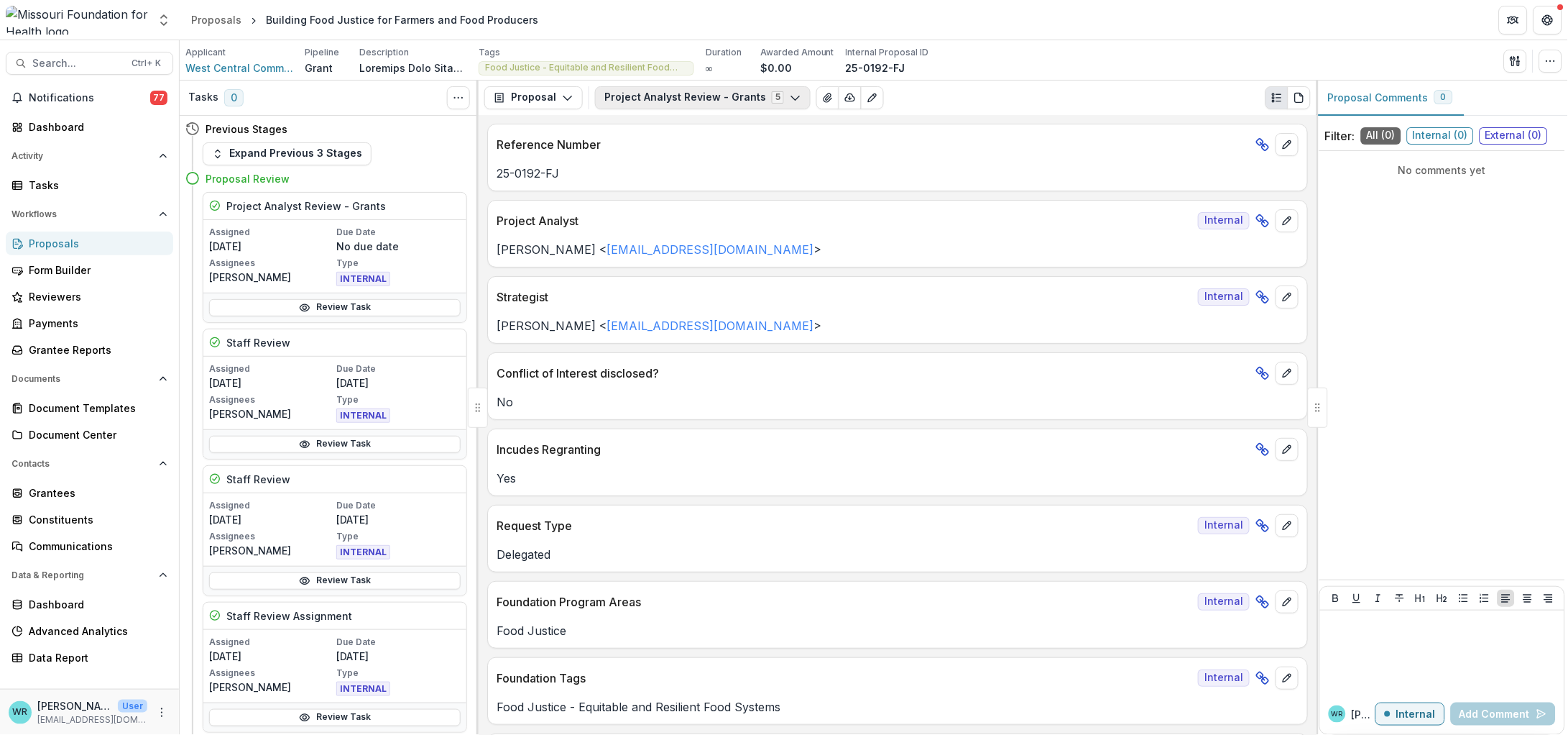
click at [791, 98] on polyline "button" at bounding box center [795, 98] width 8 height 5
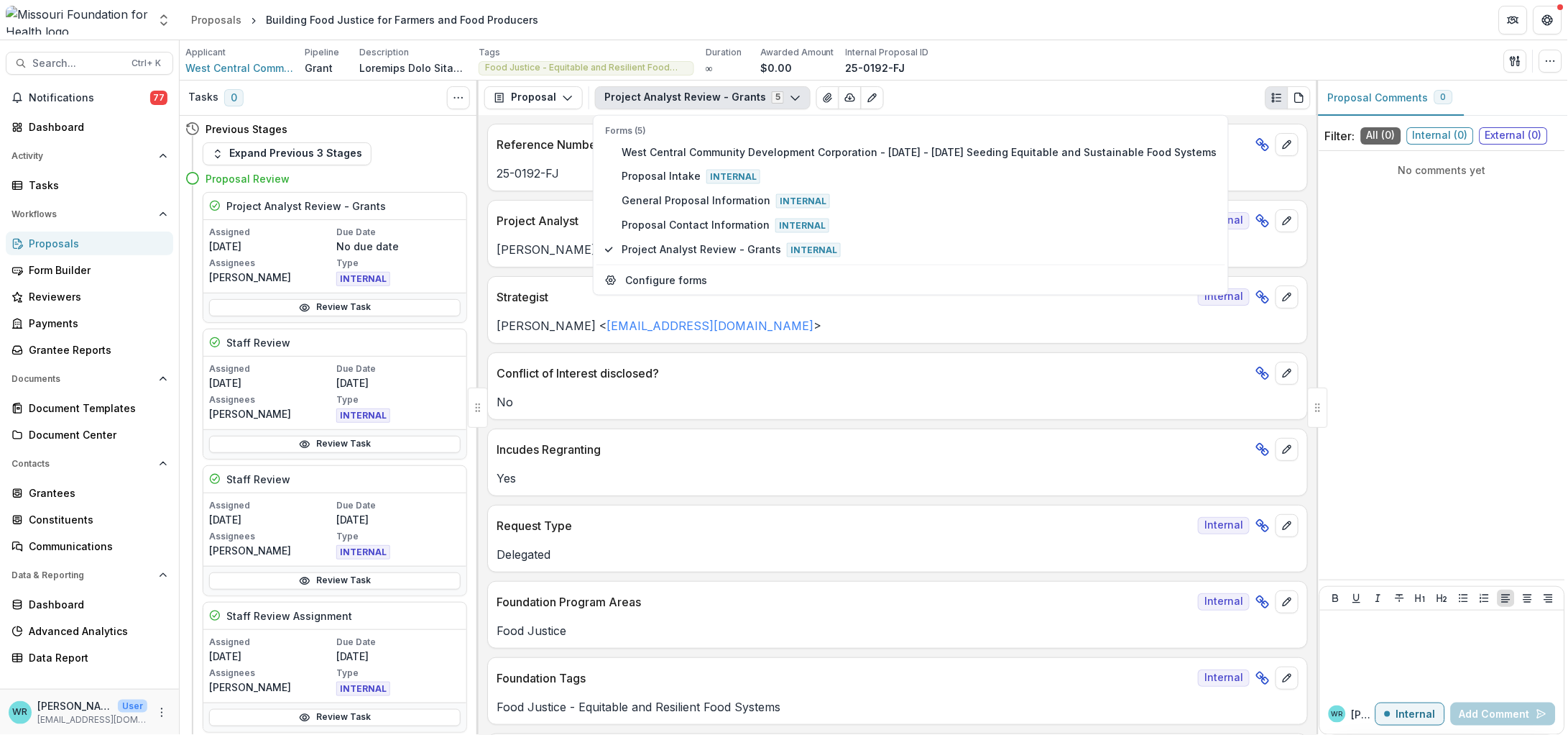
click at [1008, 86] on div "Project Analyst Review - Grants 5 Forms (5) West Central Community Development …" at bounding box center [953, 98] width 716 height 23
